Goal: Obtain resource: Obtain resource

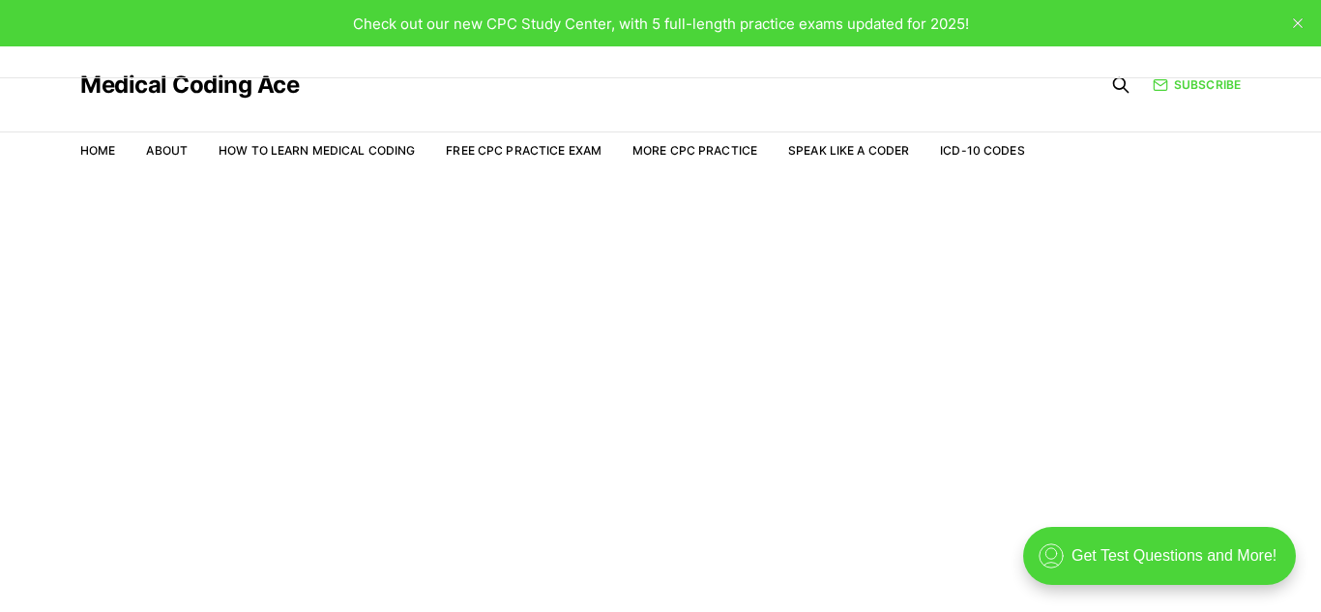
click at [566, 161] on nav "Home About How to Learn Medical Coding Free CPC Practice Exam More CPC Practice…" at bounding box center [552, 151] width 945 height 54
click at [568, 147] on link "Free CPC Practice Exam" at bounding box center [524, 150] width 156 height 15
click at [574, 154] on link "Free CPC Practice Exam" at bounding box center [524, 150] width 156 height 15
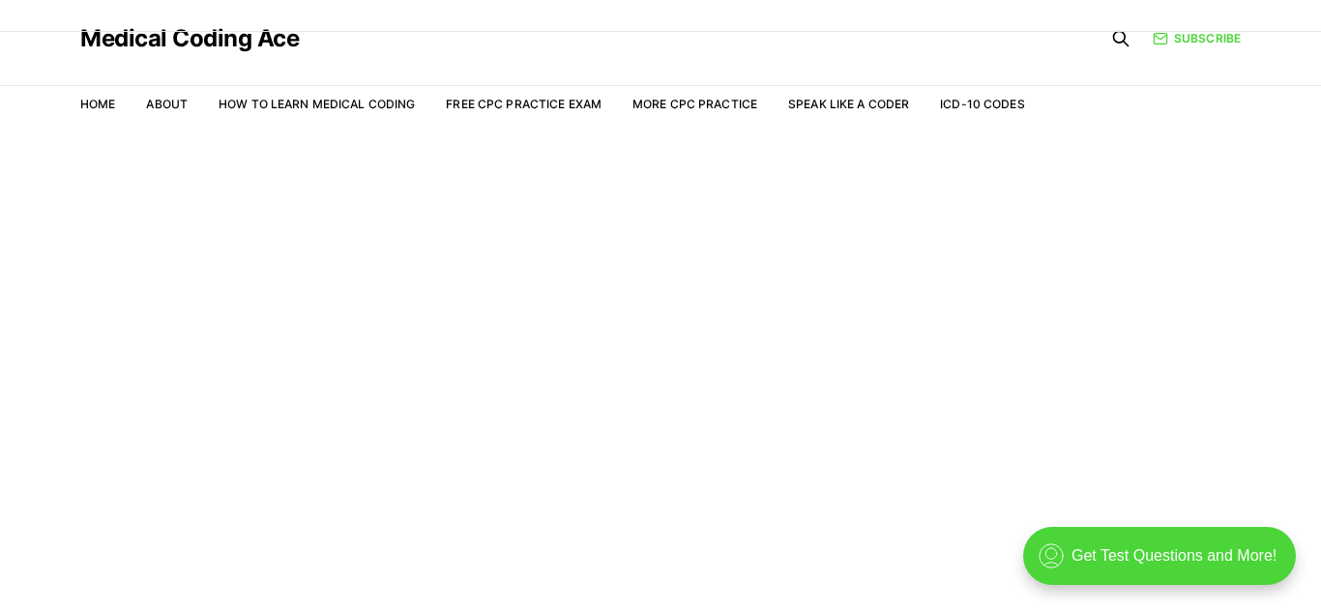
scroll to position [45, 0]
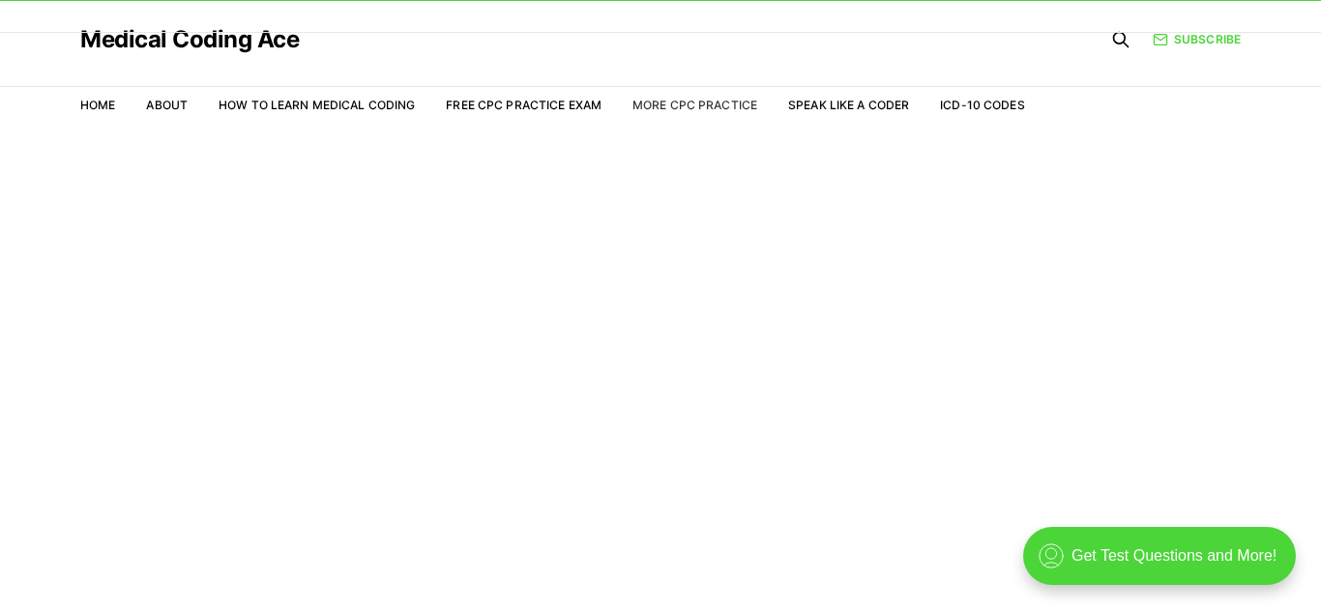
click at [663, 107] on link "More CPC Practice" at bounding box center [694, 105] width 125 height 15
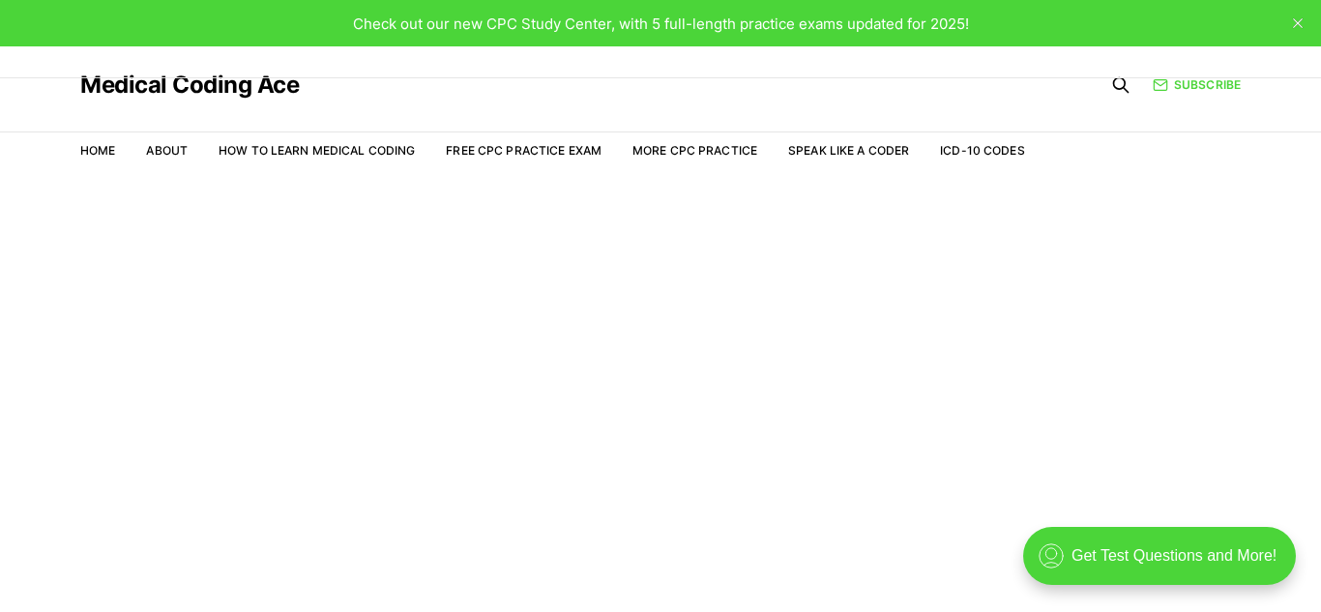
click at [658, 142] on li "More CPC Practice" at bounding box center [694, 150] width 125 height 17
click at [664, 155] on link "More CPC Practice" at bounding box center [694, 150] width 125 height 15
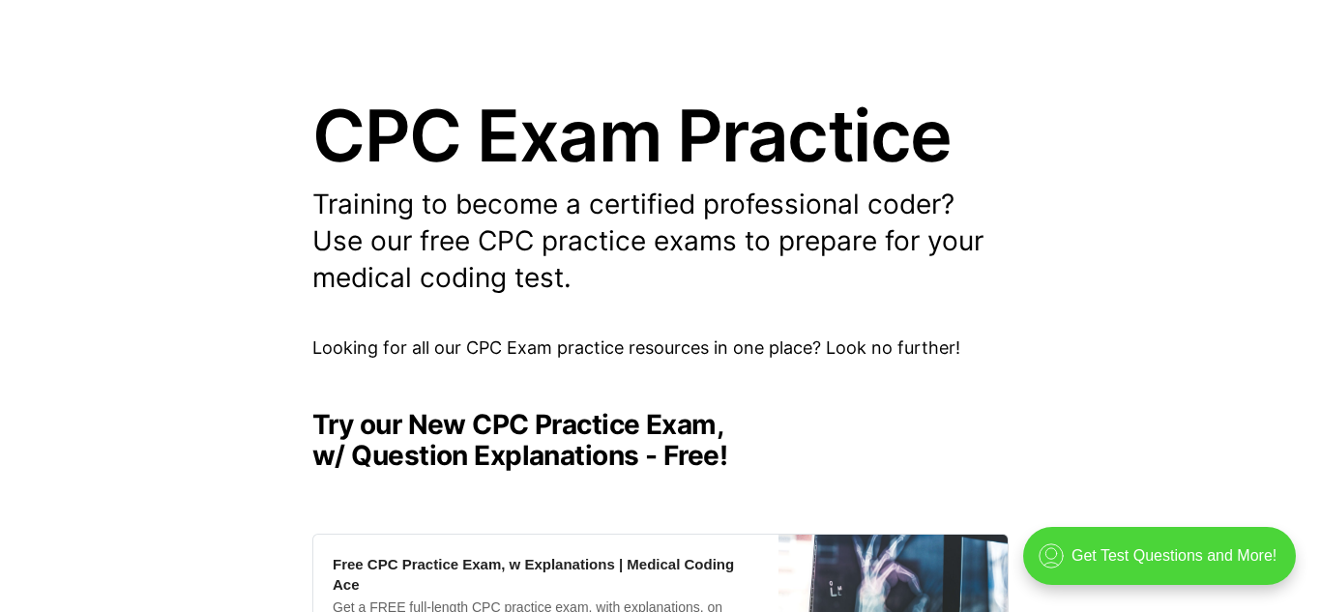
scroll to position [158, 0]
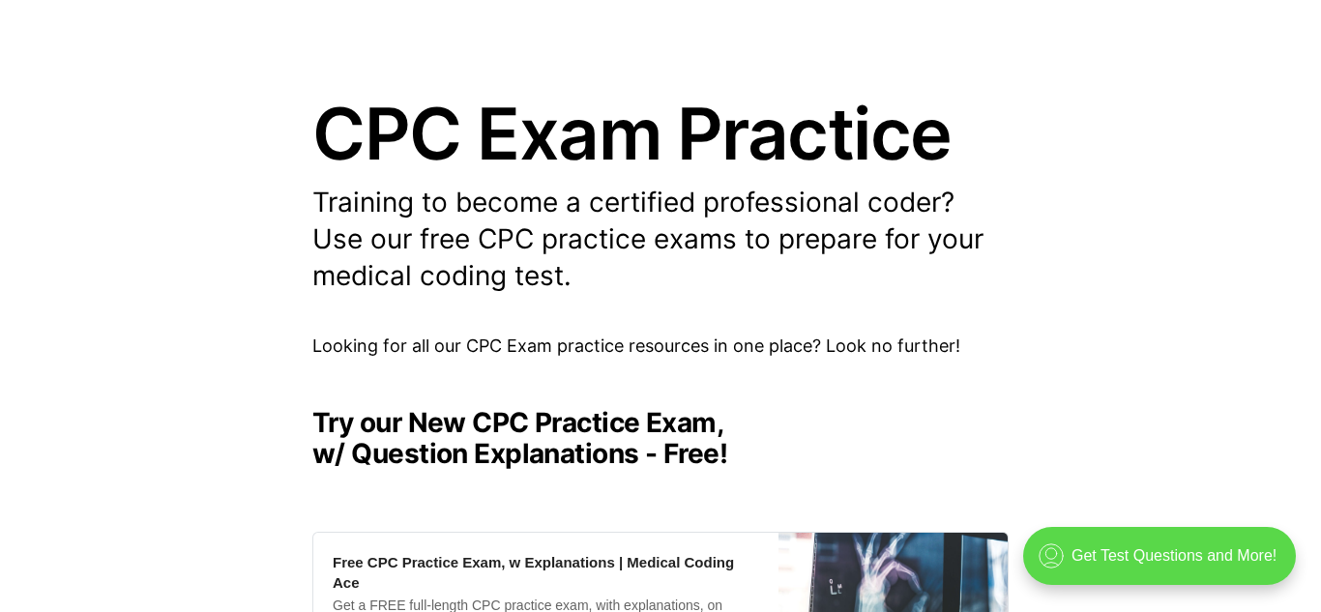
click at [1096, 556] on div ".cls-1{fill:none;stroke:currentColor;stroke-linecap:round;stroke-linejoin:round…" at bounding box center [1159, 556] width 273 height 58
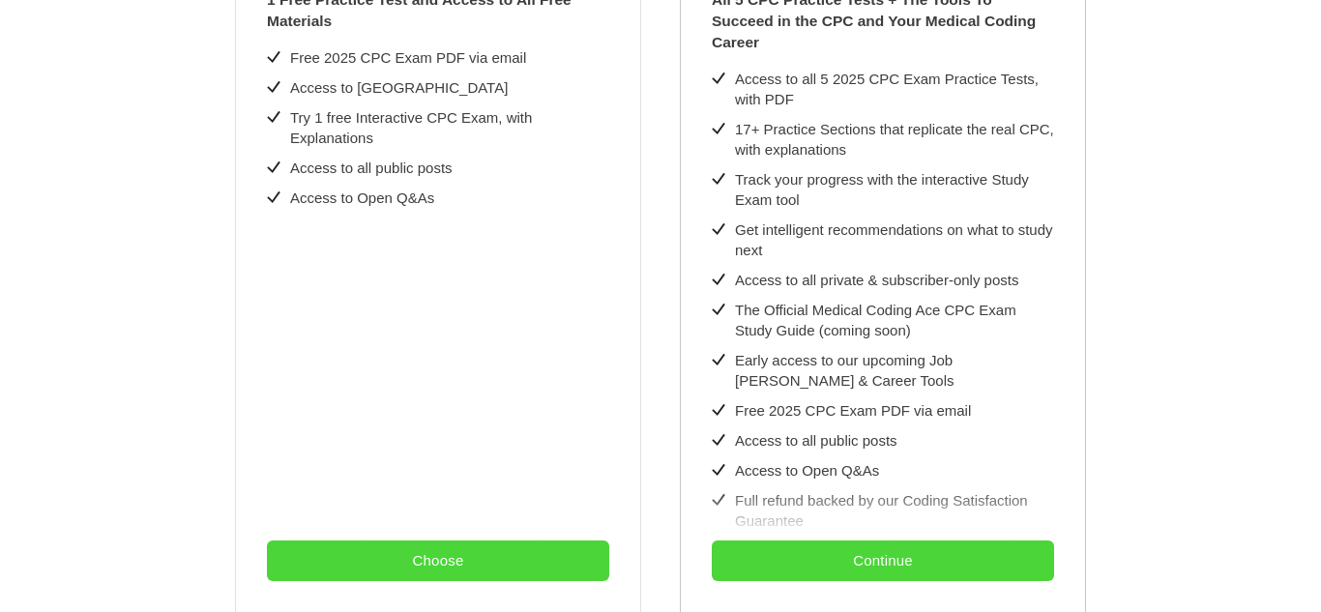
scroll to position [0, 0]
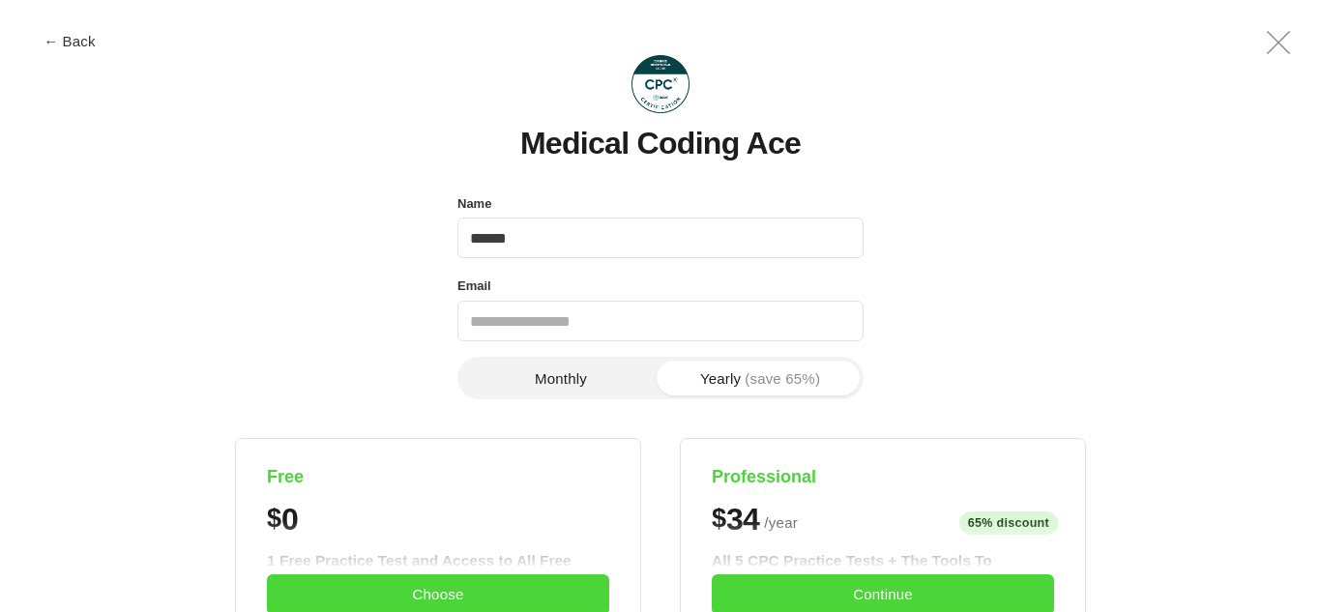
type input "******"
click at [785, 325] on input "Email" at bounding box center [660, 321] width 406 height 41
click at [742, 331] on input "Email" at bounding box center [660, 321] width 406 height 41
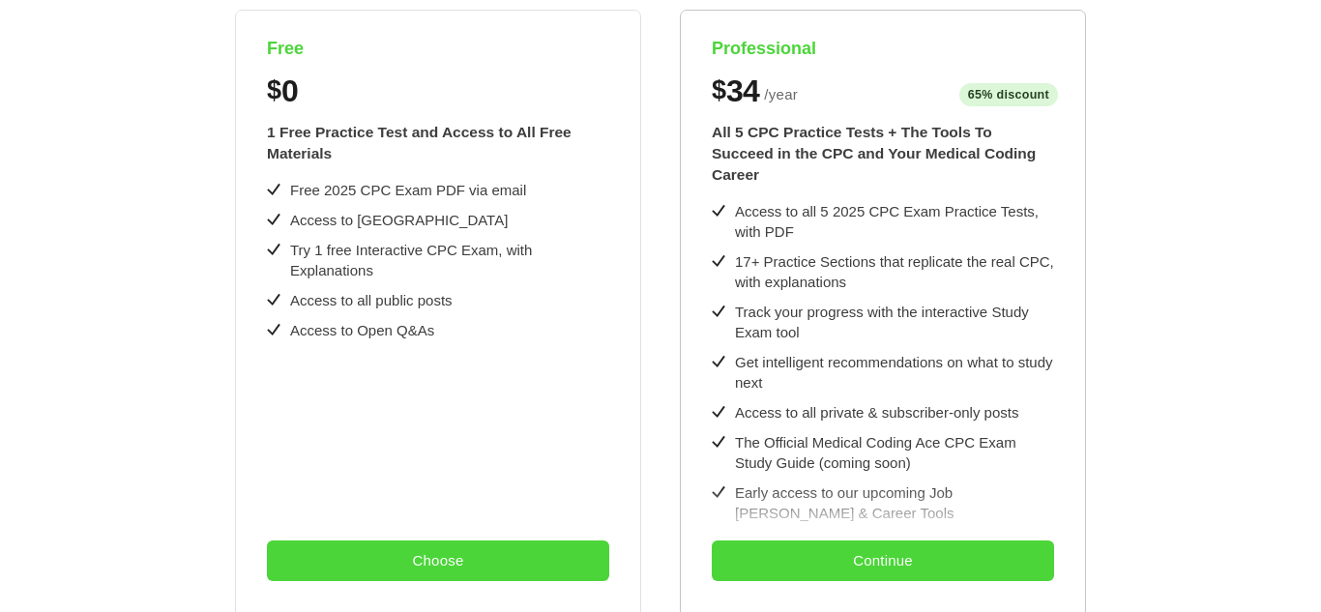
scroll to position [438, 0]
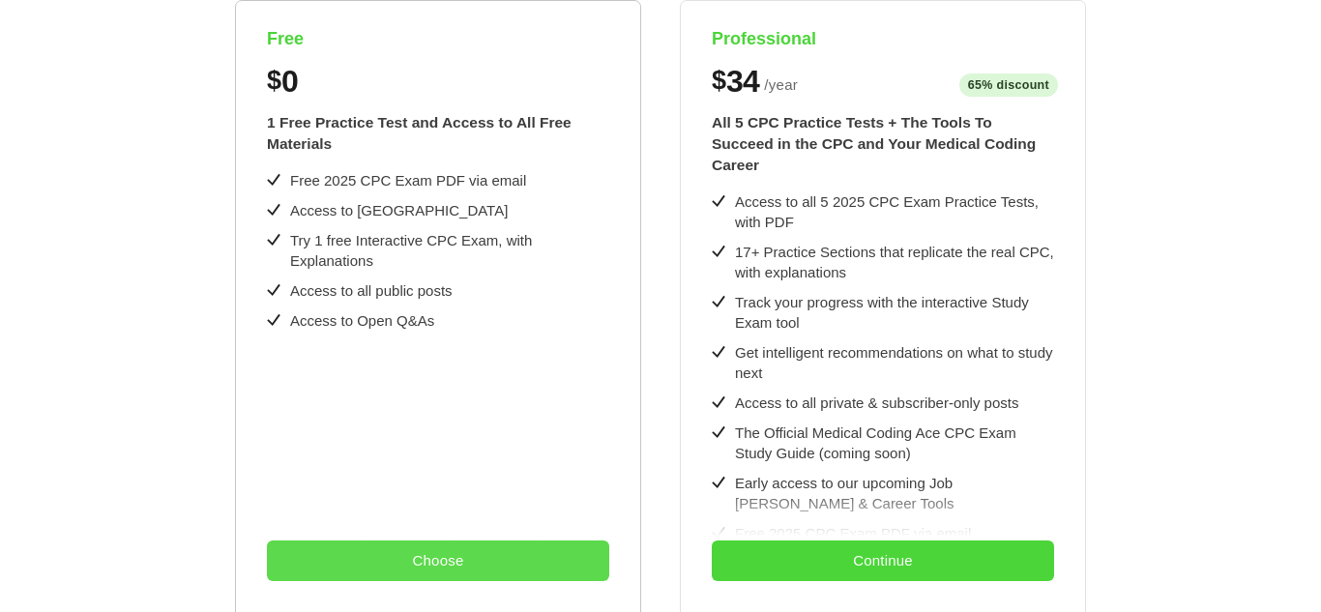
type input "**********"
click at [440, 564] on button "Choose" at bounding box center [438, 561] width 342 height 41
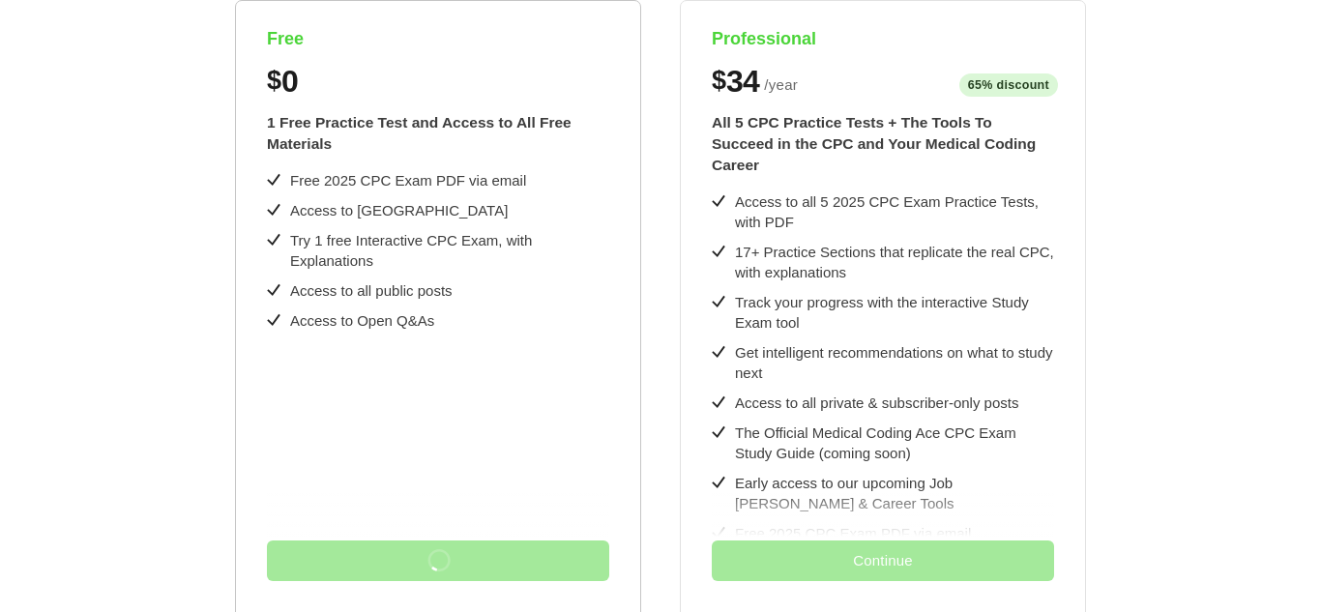
scroll to position [0, 0]
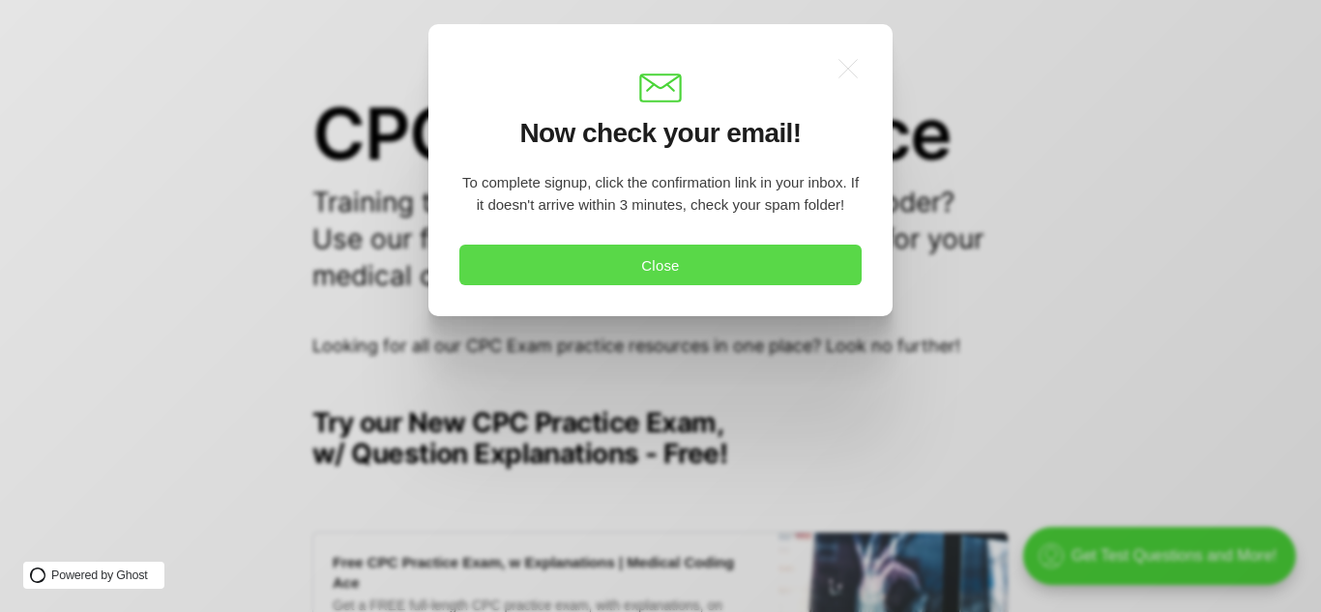
click at [722, 251] on button "Close" at bounding box center [660, 265] width 402 height 41
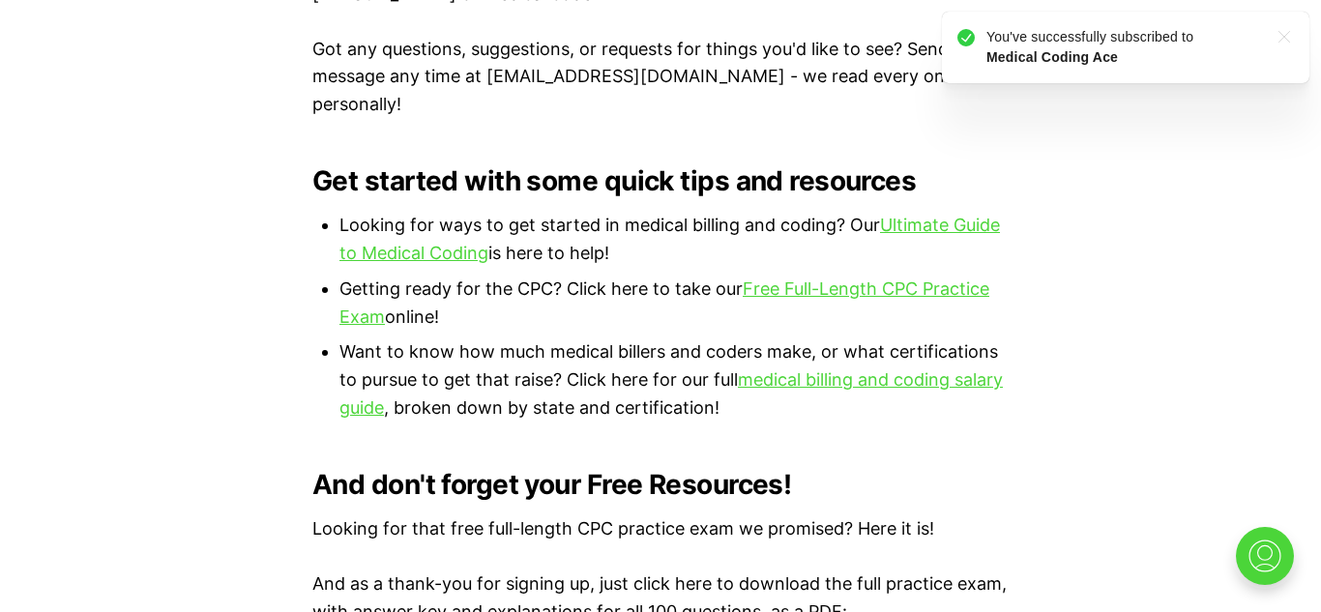
scroll to position [1231, 0]
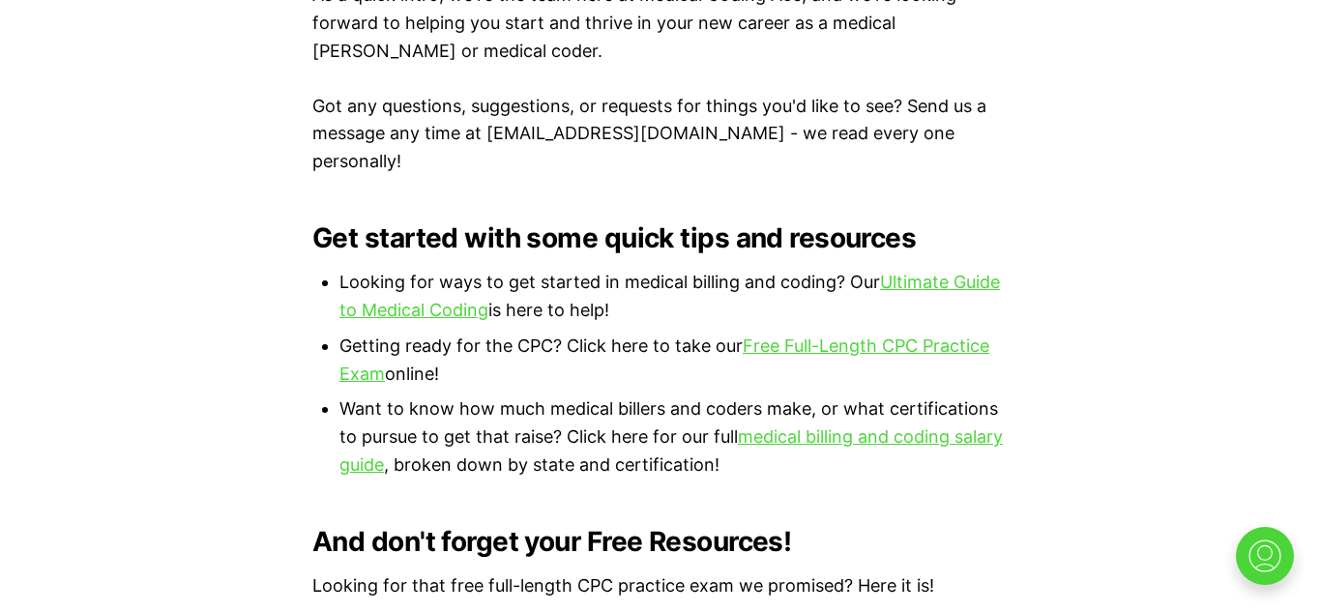
scroll to position [1147, 0]
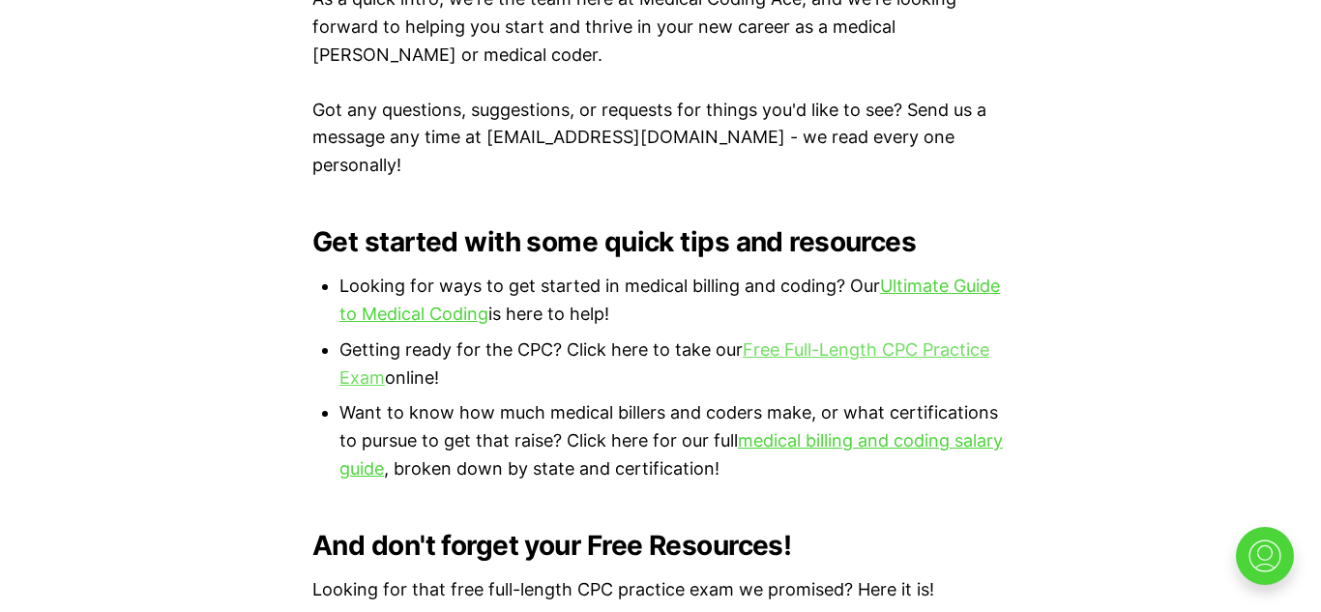
click at [760, 339] on link "Free Full-Length CPC Practice Exam" at bounding box center [664, 363] width 650 height 48
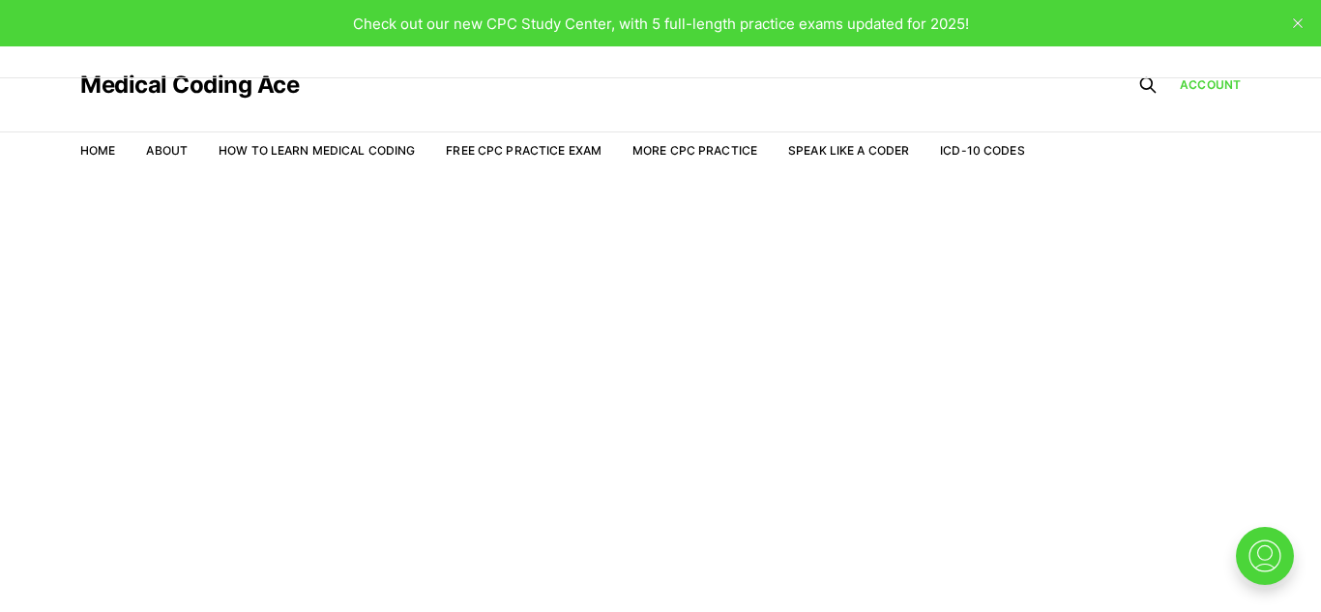
scroll to position [46, 0]
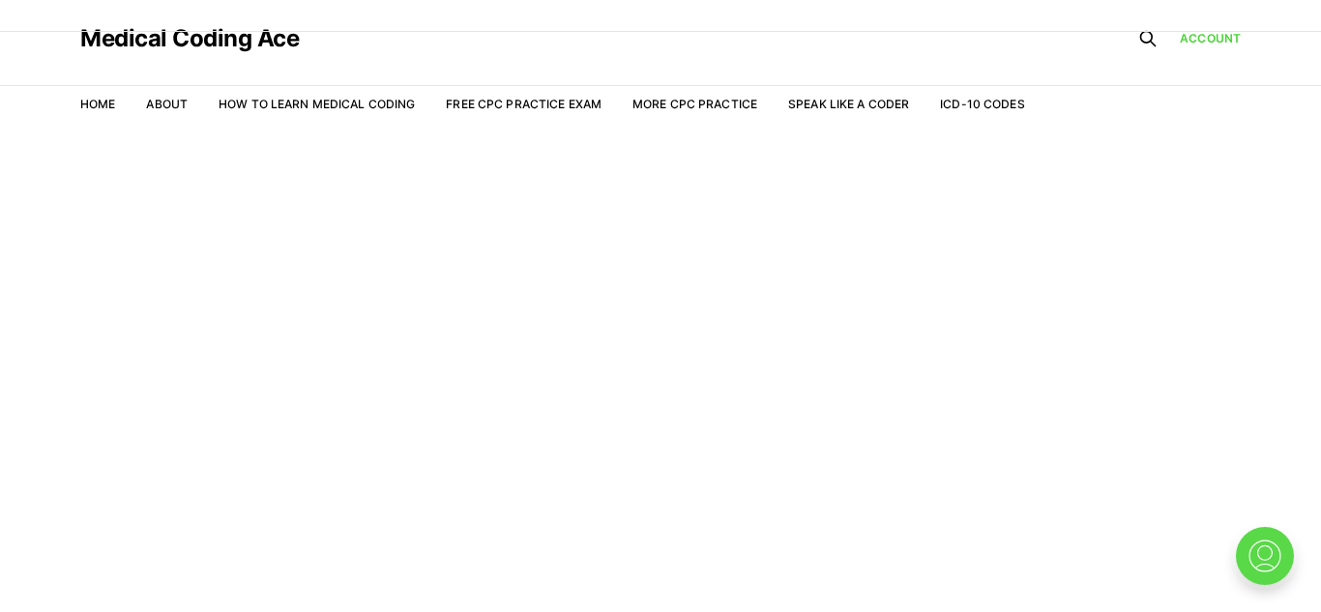
click at [1271, 570] on img at bounding box center [1265, 556] width 62 height 62
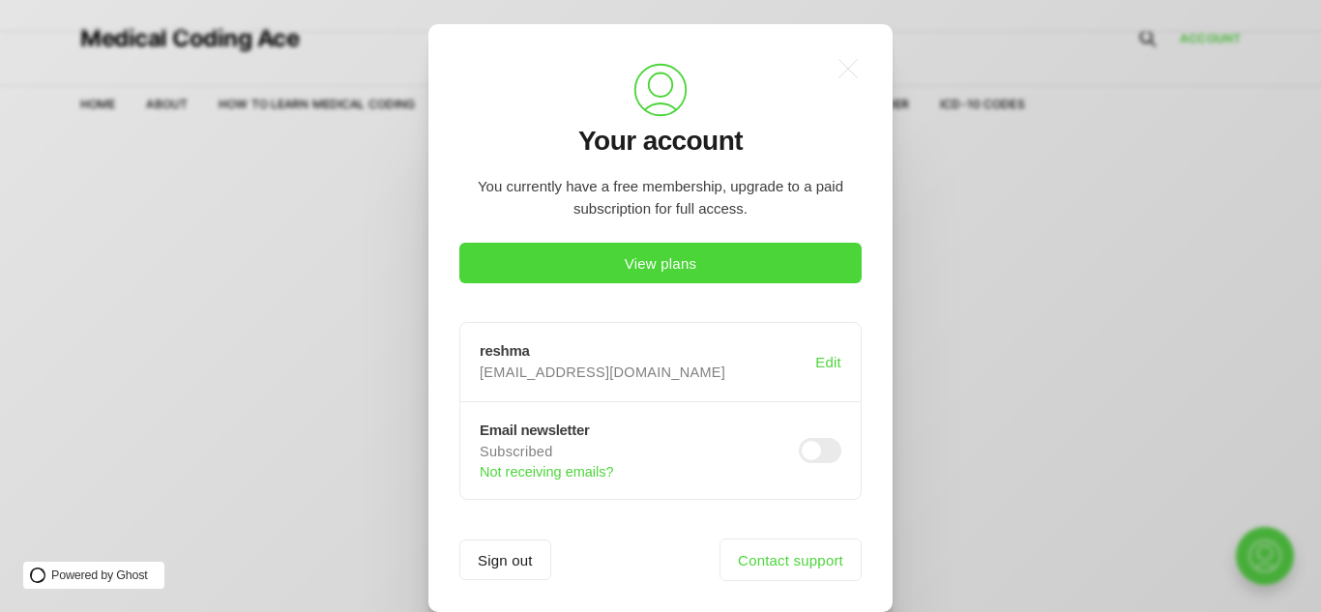
scroll to position [0, 0]
click at [854, 66] on icon ".a{fill:none;stroke:currentColor;stroke-linecap:round;stroke-linejoin:round;str…" at bounding box center [848, 68] width 43 height 43
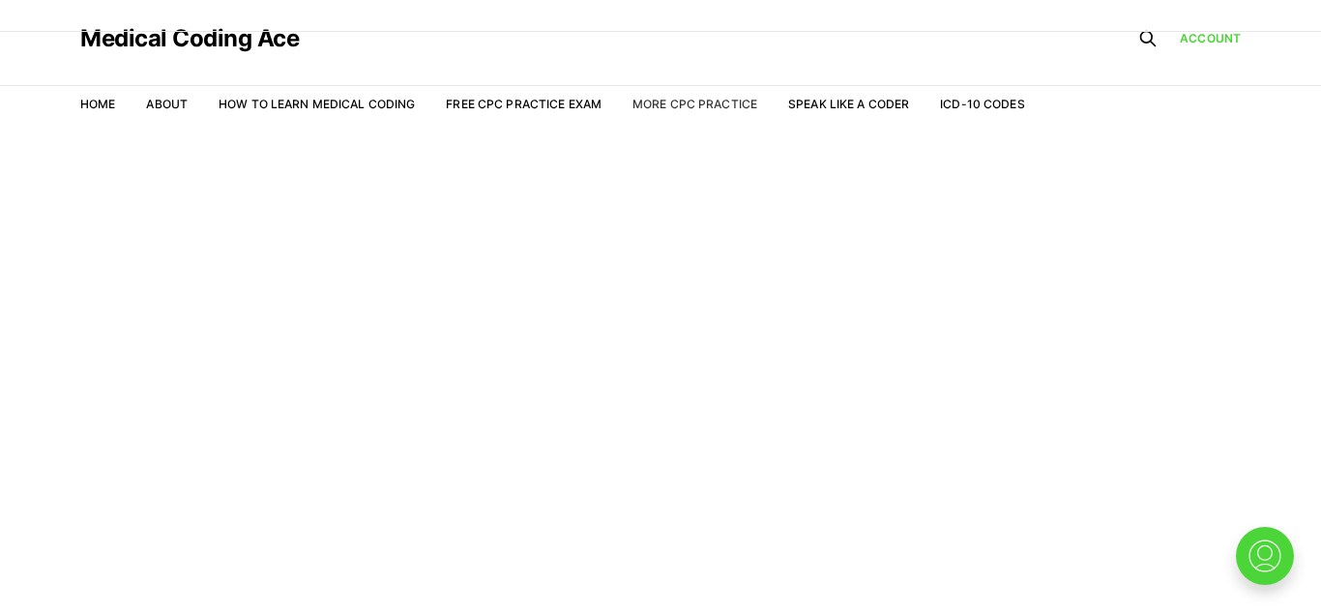
click at [694, 109] on link "More CPC Practice" at bounding box center [694, 104] width 125 height 15
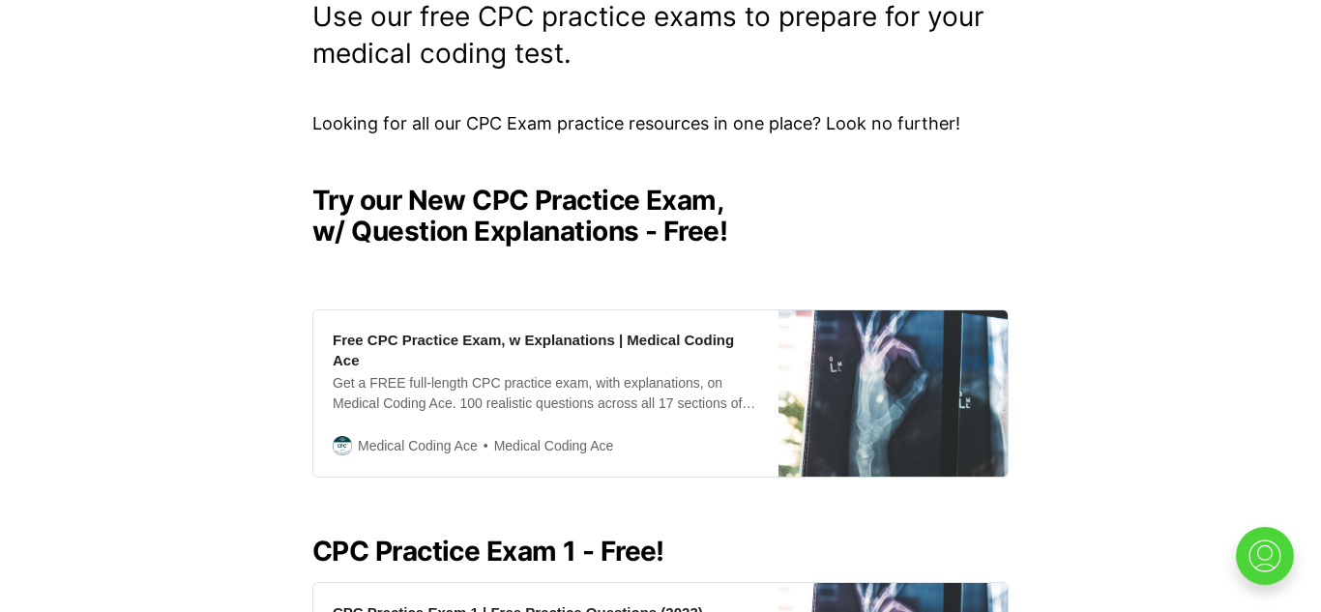
scroll to position [377, 0]
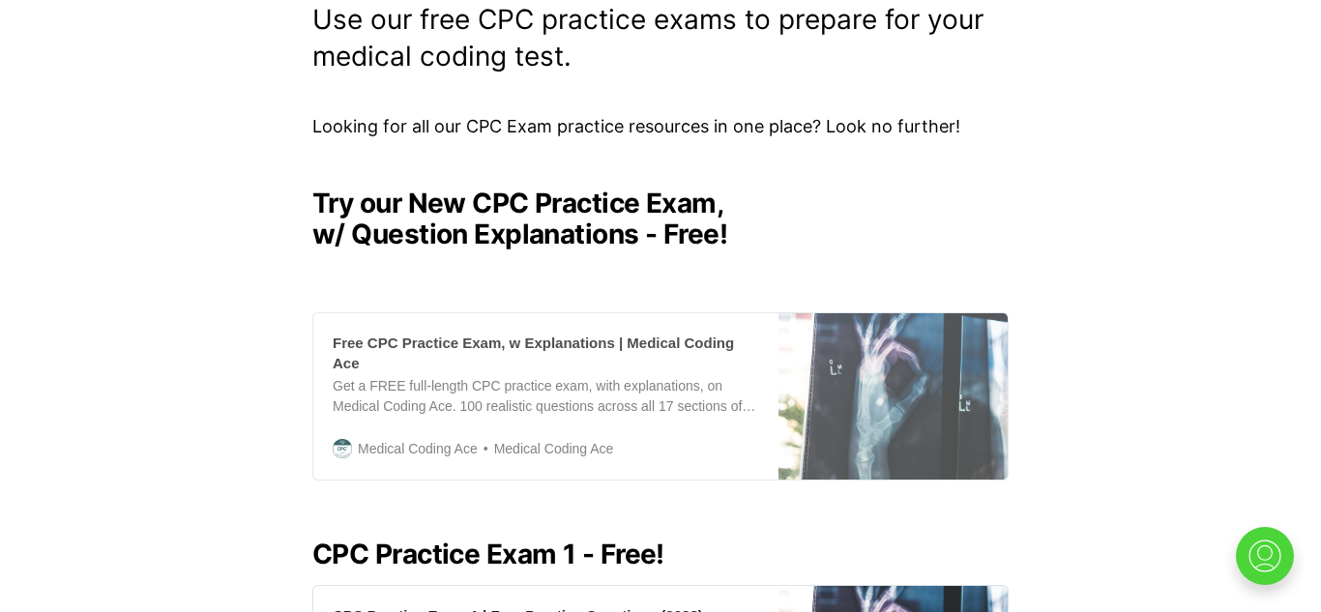
click at [671, 378] on div "Get a FREE full-length CPC practice exam, with explanations, on Medical Coding …" at bounding box center [546, 396] width 426 height 41
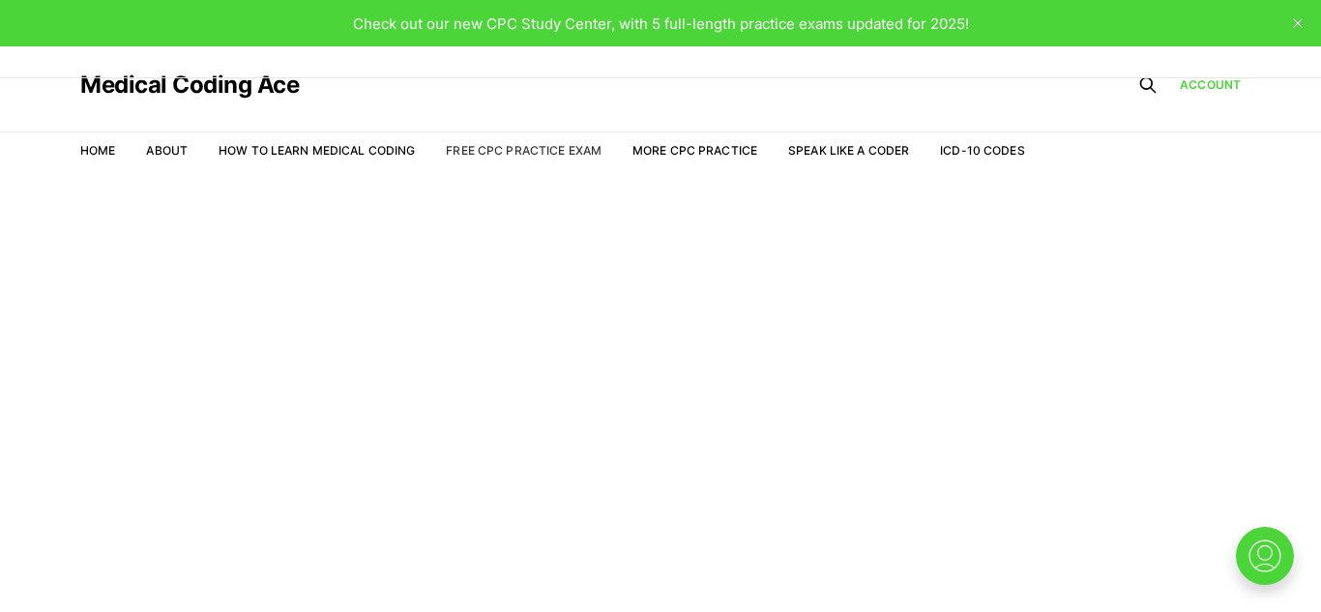
click at [558, 153] on link "Free CPC Practice Exam" at bounding box center [524, 150] width 156 height 15
click at [158, 144] on link "About" at bounding box center [167, 150] width 42 height 15
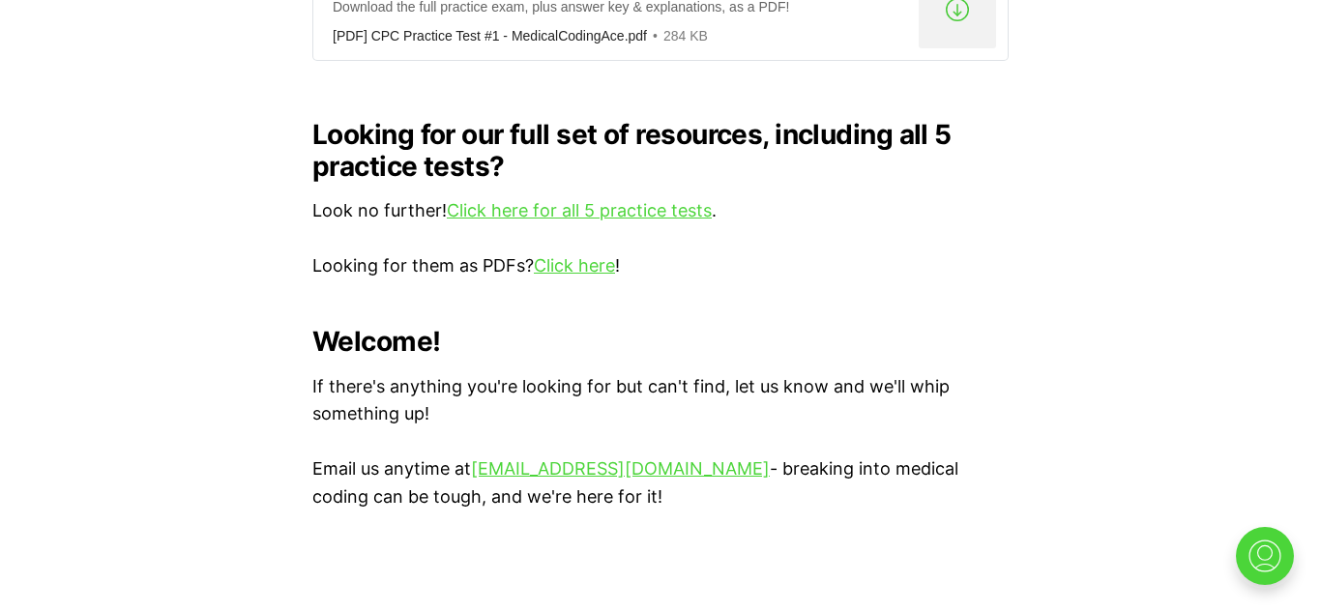
scroll to position [1908, 0]
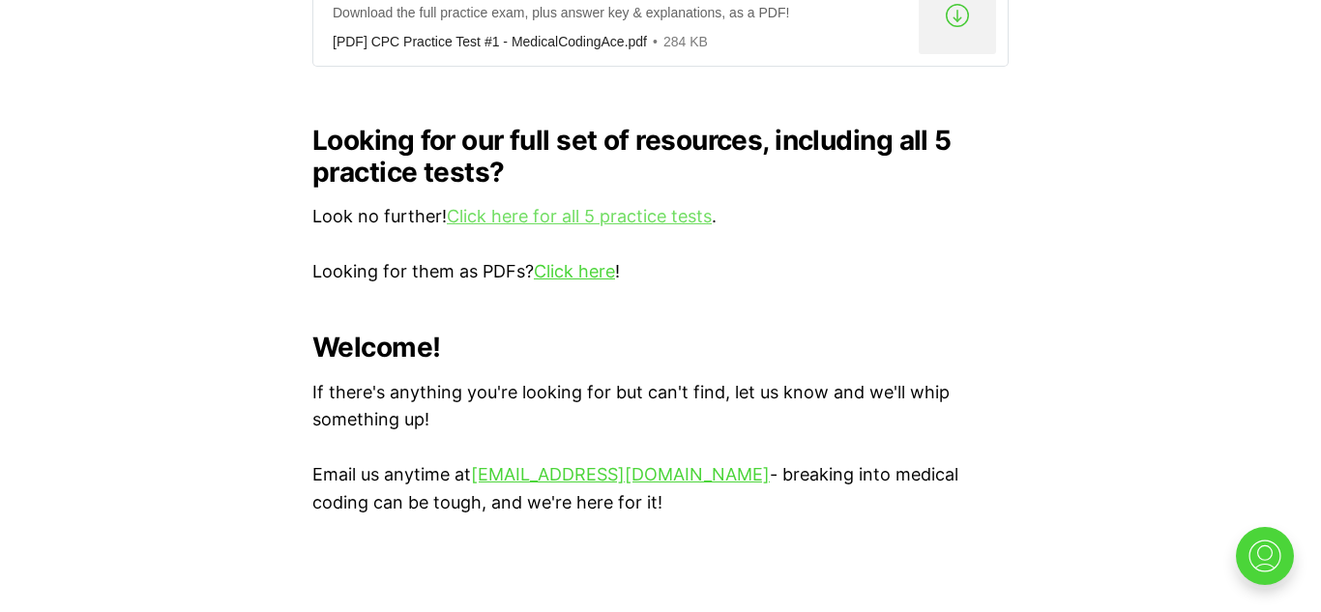
click at [601, 206] on link "Click here for all 5 practice tests" at bounding box center [579, 216] width 265 height 20
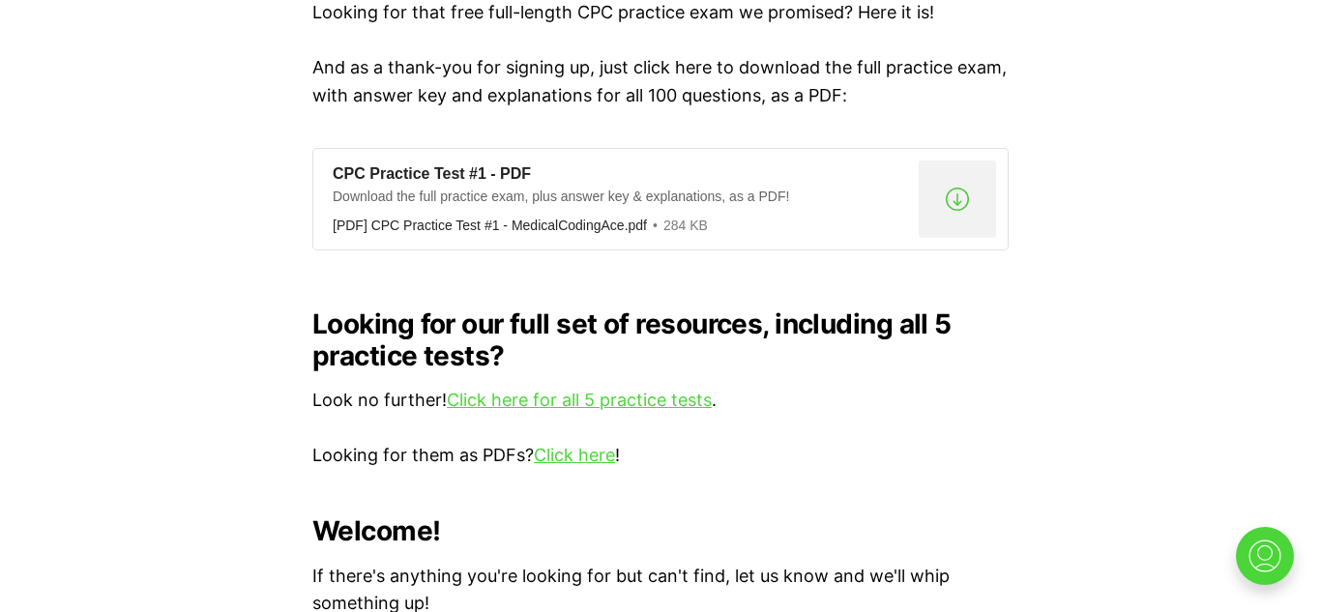
scroll to position [1721, 0]
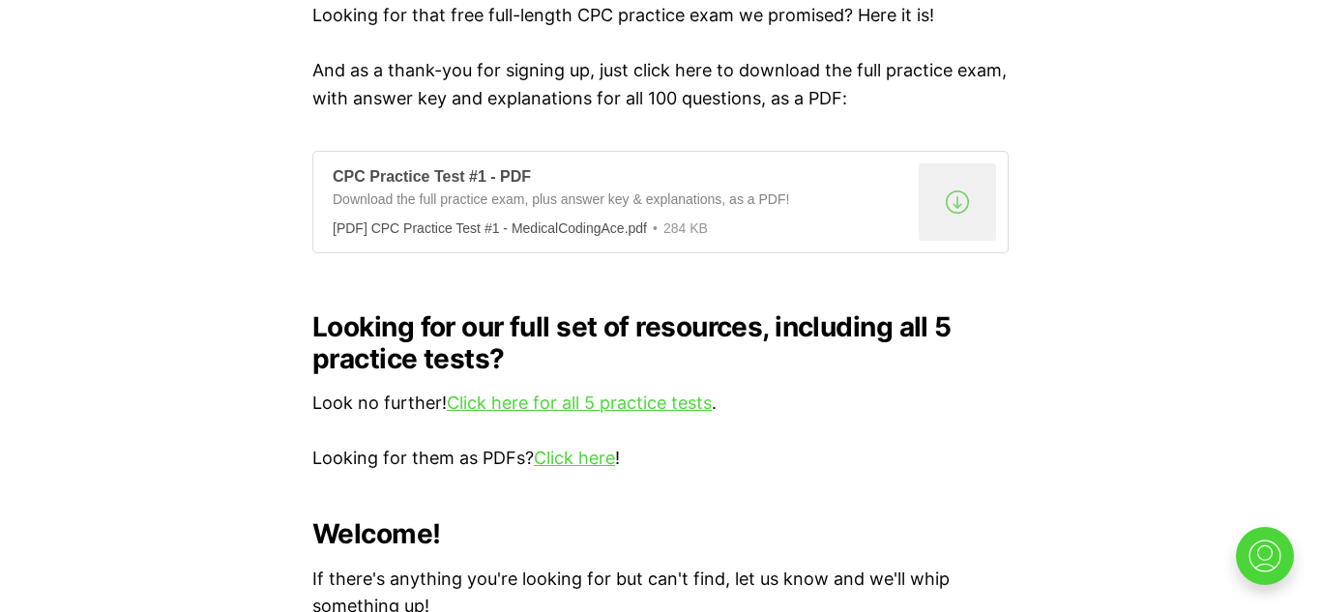
click at [603, 190] on div "Download the full practice exam, plus answer key & explanations, as a PDF!" at bounding box center [622, 202] width 578 height 24
click at [874, 190] on div "Download the full practice exam, plus answer key & explanations, as a PDF!" at bounding box center [622, 202] width 578 height 24
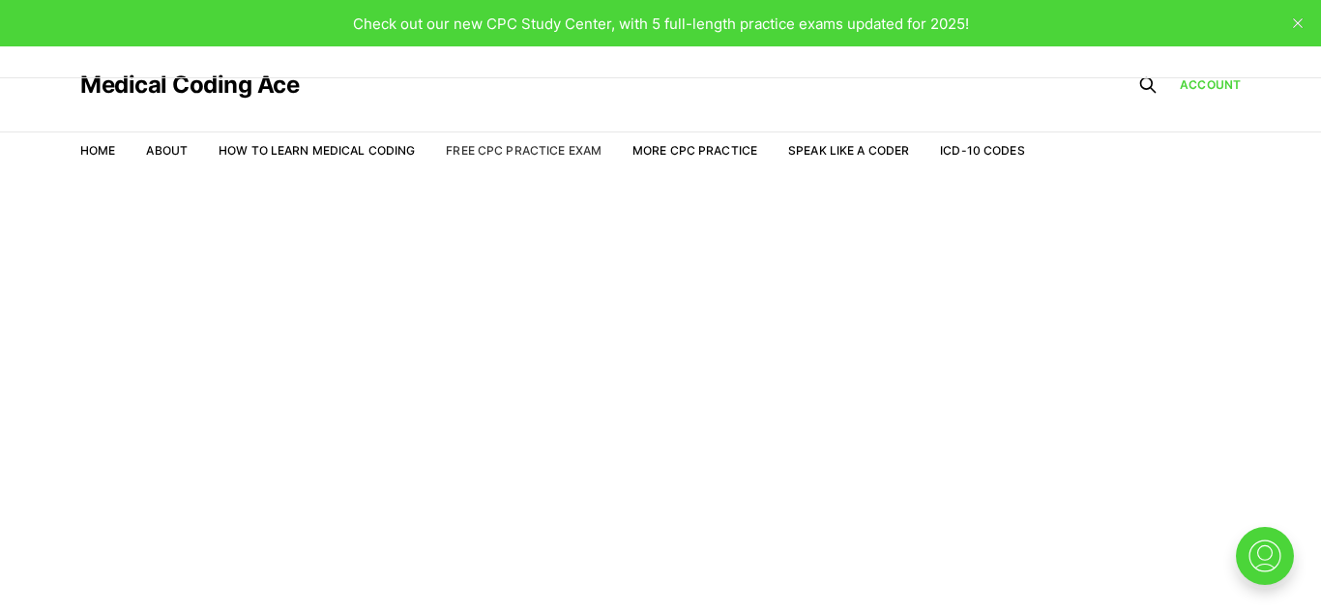
click at [563, 143] on link "Free CPC Practice Exam" at bounding box center [524, 150] width 156 height 15
click at [664, 372] on main "Welcome to the Study Center - Student Plan" at bounding box center [660, 418] width 1321 height 481
